Goal: Check status: Check status

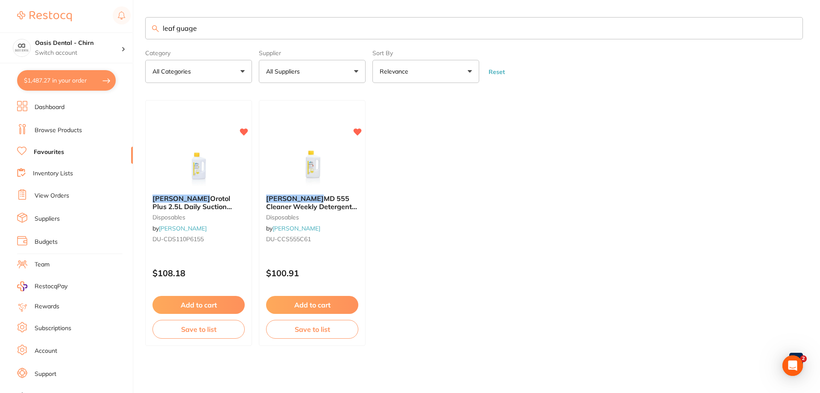
type input "leaf guage"
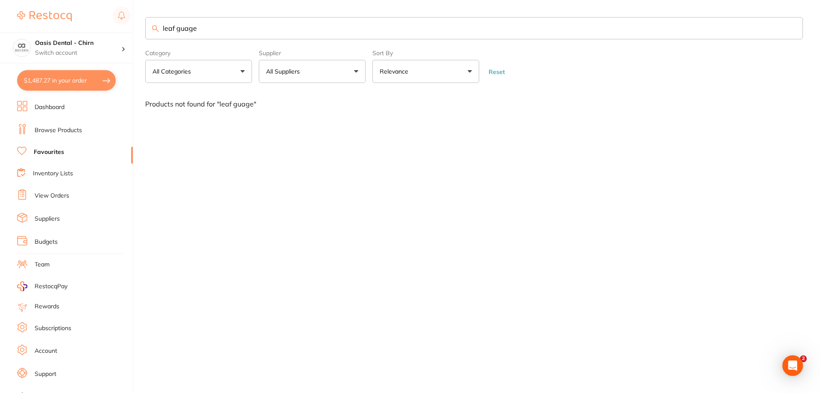
click at [72, 129] on link "Browse Products" at bounding box center [58, 130] width 47 height 9
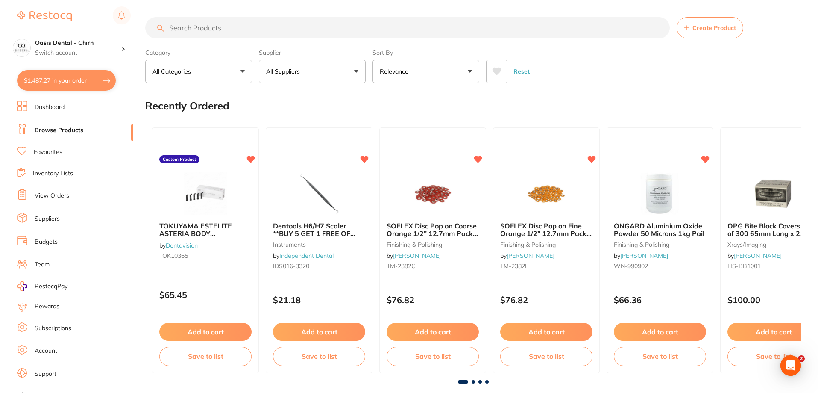
click at [235, 32] on input "search" at bounding box center [407, 27] width 525 height 21
type input "leaf guage"
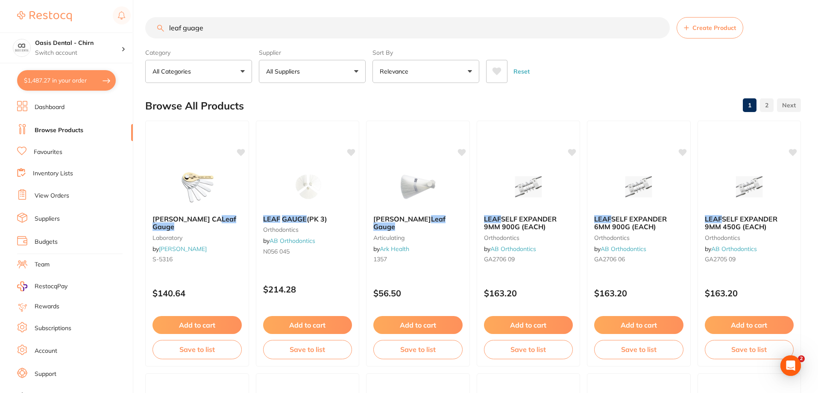
click at [66, 194] on link "View Orders" at bounding box center [52, 195] width 35 height 9
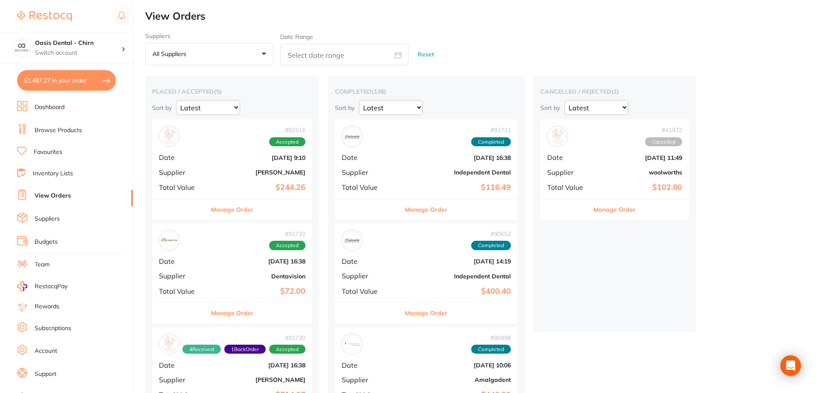
click at [276, 181] on div "# 92516 Accepted Date [DATE] 9:10 Supplier [PERSON_NAME] Total Value $244.26" at bounding box center [232, 158] width 160 height 79
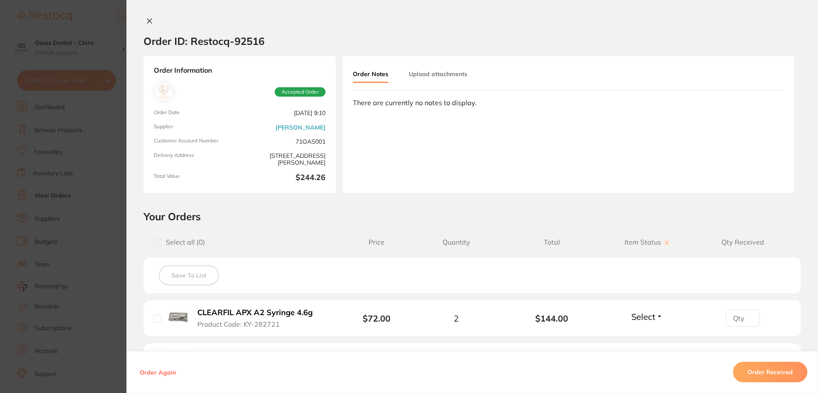
click at [147, 22] on icon at bounding box center [149, 21] width 7 height 7
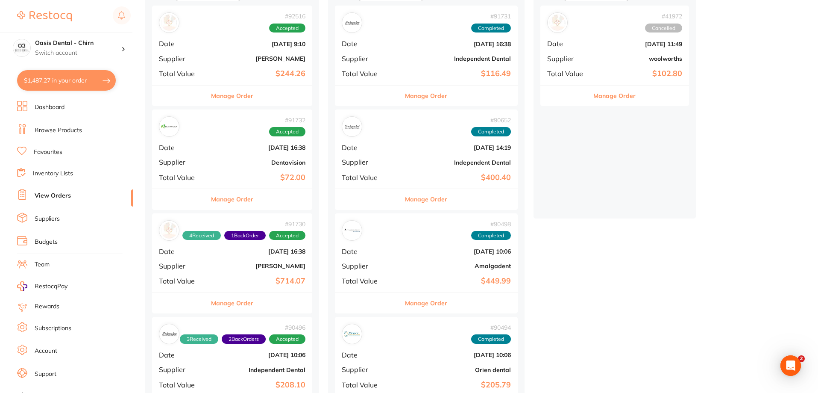
scroll to position [128, 0]
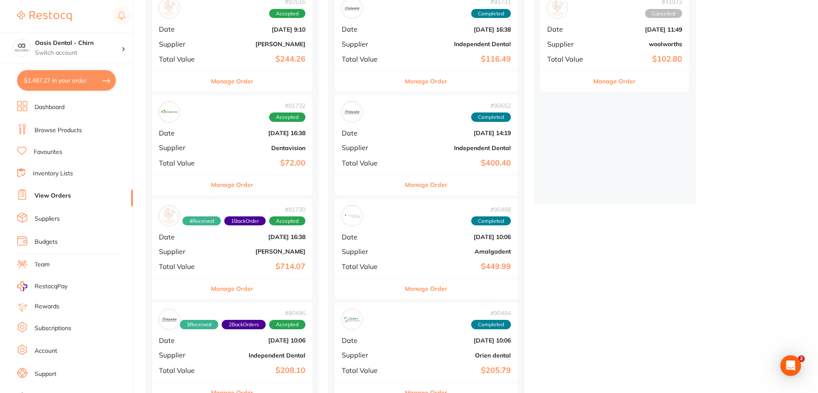
click at [262, 246] on div "# 91730 4 Received 1 Back Order Accepted Date [DATE] 16:38 Supplier [PERSON_NAM…" at bounding box center [232, 238] width 160 height 79
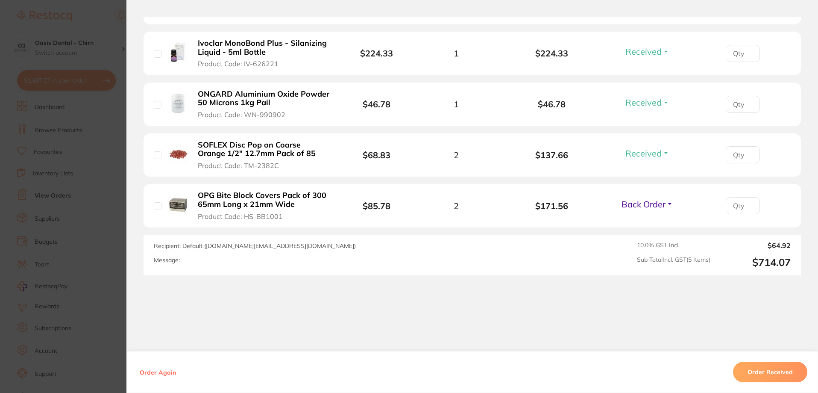
scroll to position [329, 0]
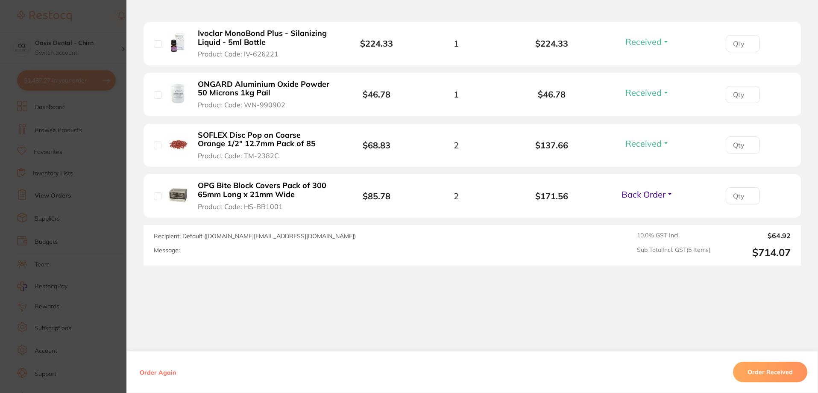
click at [287, 188] on b "OPG Bite Block Covers Pack of 300 65mm Long x 21mm Wide" at bounding box center [264, 190] width 132 height 18
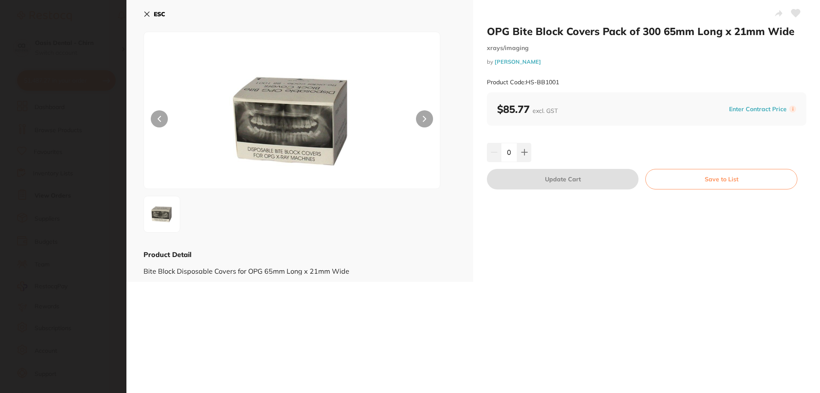
scroll to position [0, 0]
